Goal: Information Seeking & Learning: Learn about a topic

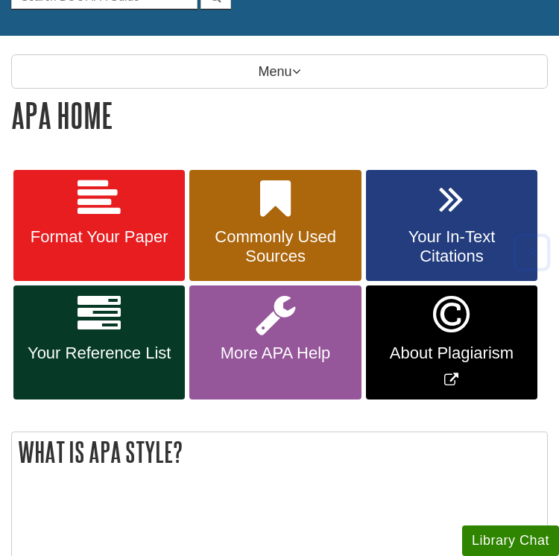
scroll to position [174, 0]
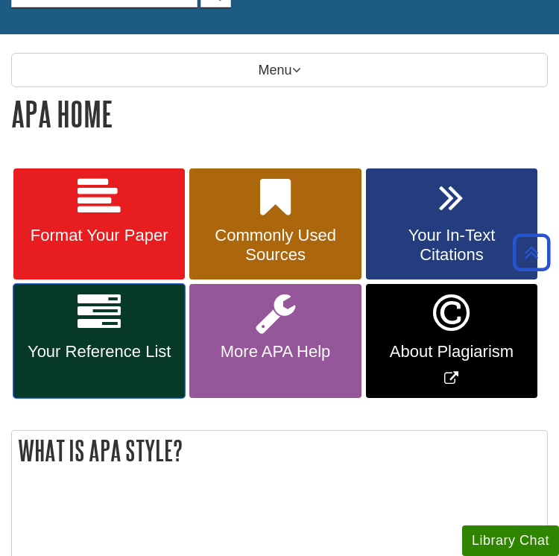
click at [97, 328] on icon at bounding box center [98, 312] width 43 height 43
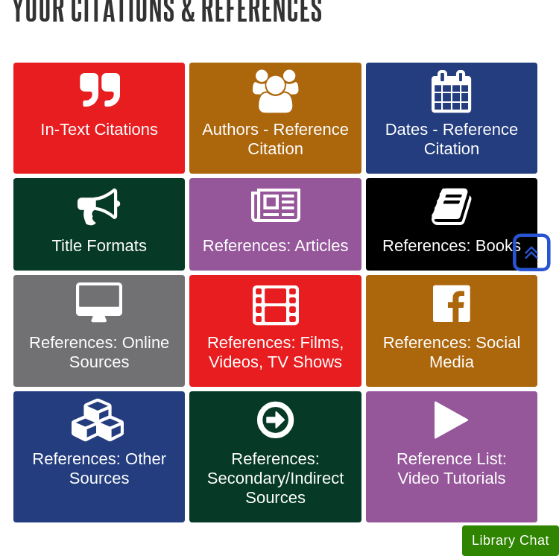
scroll to position [290, 0]
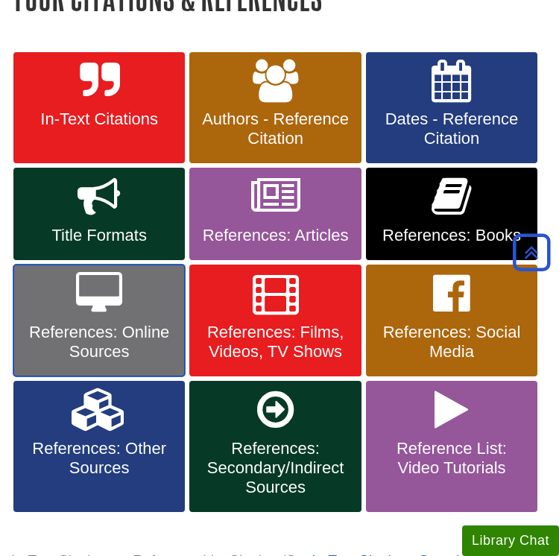
click at [147, 306] on link "References: Online Sources" at bounding box center [98, 320] width 171 height 112
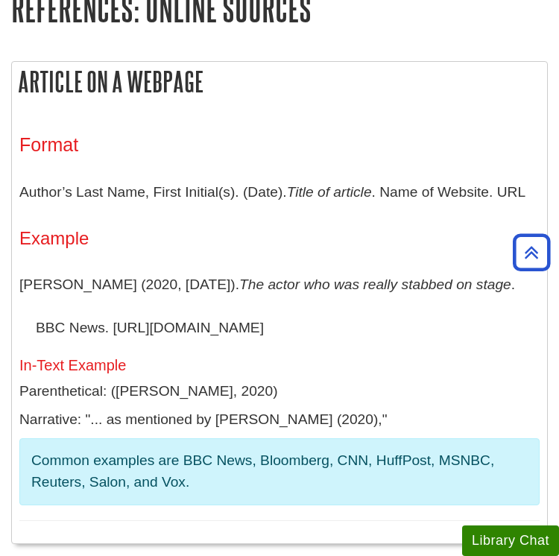
scroll to position [287, 0]
